Goal: Navigation & Orientation: Find specific page/section

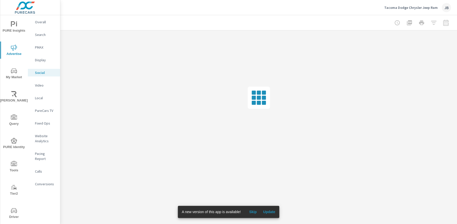
click at [431, 25] on div at bounding box center [421, 23] width 59 height 10
click at [414, 9] on p "Tacoma Dodge Chrysler Jeep Ram" at bounding box center [410, 7] width 53 height 5
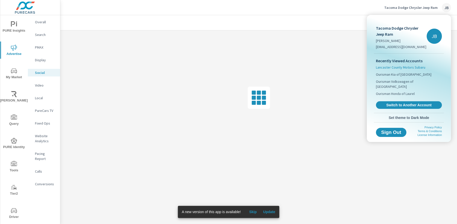
click at [402, 67] on span "Lancaster County Motors Subaru" at bounding box center [400, 67] width 49 height 5
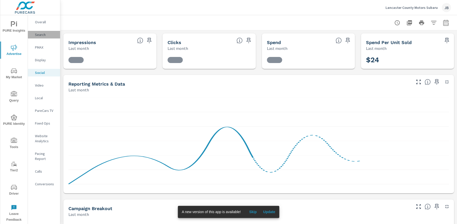
click at [38, 34] on p "Search" at bounding box center [45, 34] width 21 height 5
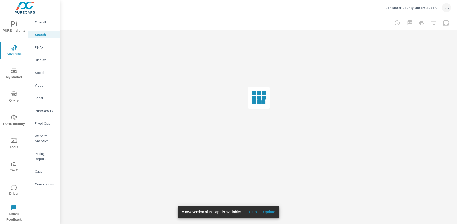
click at [434, 22] on div at bounding box center [421, 23] width 59 height 10
click at [433, 23] on div at bounding box center [421, 23] width 59 height 10
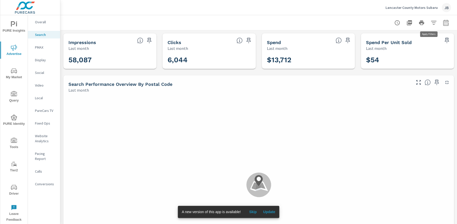
scroll to position [361, 0]
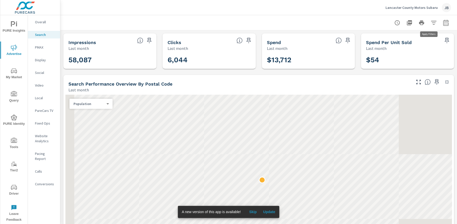
click at [431, 23] on icon "button" at bounding box center [433, 23] width 5 height 4
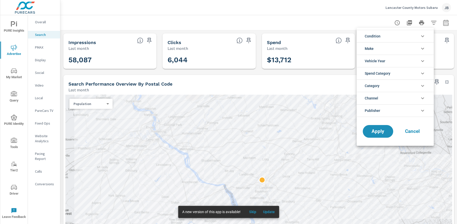
click at [414, 132] on span "Cancel" at bounding box center [412, 131] width 20 height 5
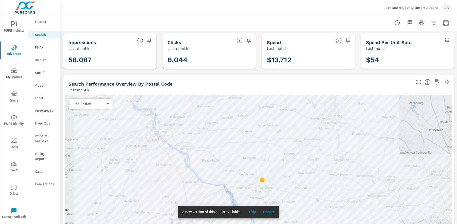
click at [44, 25] on div "Overall" at bounding box center [44, 22] width 32 height 8
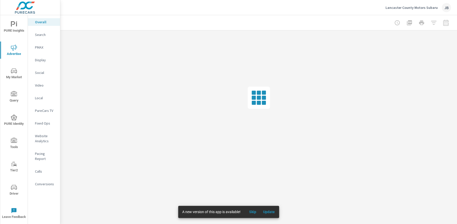
click at [16, 75] on span "My Market" at bounding box center [14, 74] width 24 height 12
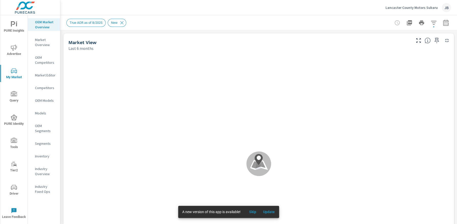
scroll to position [0, 0]
click at [45, 75] on p "Market Editor" at bounding box center [45, 75] width 21 height 5
